Goal: Task Accomplishment & Management: Complete application form

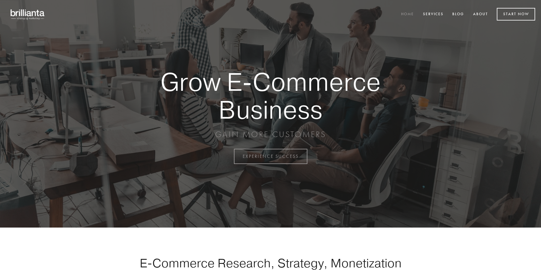
scroll to position [1534, 0]
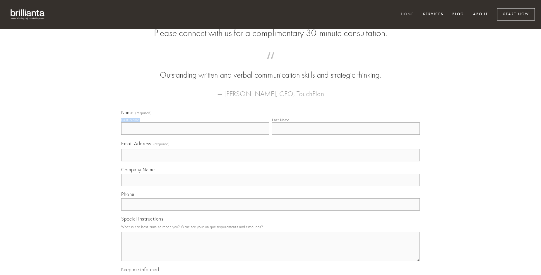
type input "[PERSON_NAME]"
click at [346, 135] on input "Last Name" at bounding box center [346, 128] width 148 height 12
type input "[PERSON_NAME]"
click at [270, 161] on input "Email Address (required)" at bounding box center [270, 155] width 299 height 12
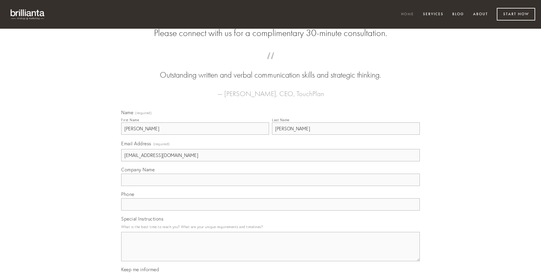
type input "[EMAIL_ADDRESS][DOMAIN_NAME]"
click at [270, 186] on input "Company Name" at bounding box center [270, 180] width 299 height 12
type input "celo"
click at [270, 210] on input "text" at bounding box center [270, 204] width 299 height 12
click at [270, 252] on textarea "Special Instructions" at bounding box center [270, 246] width 299 height 29
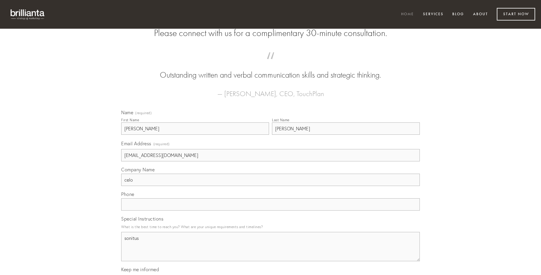
type textarea "sonitus"
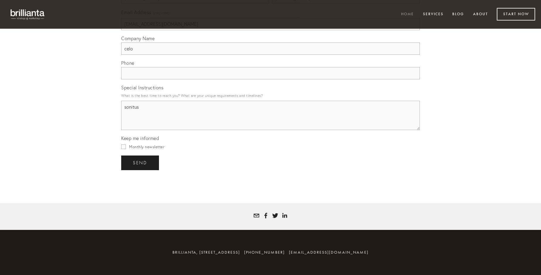
click at [140, 162] on span "send" at bounding box center [140, 162] width 14 height 5
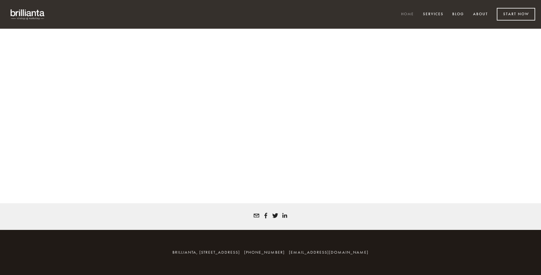
scroll to position [1526, 0]
